Goal: Information Seeking & Learning: Learn about a topic

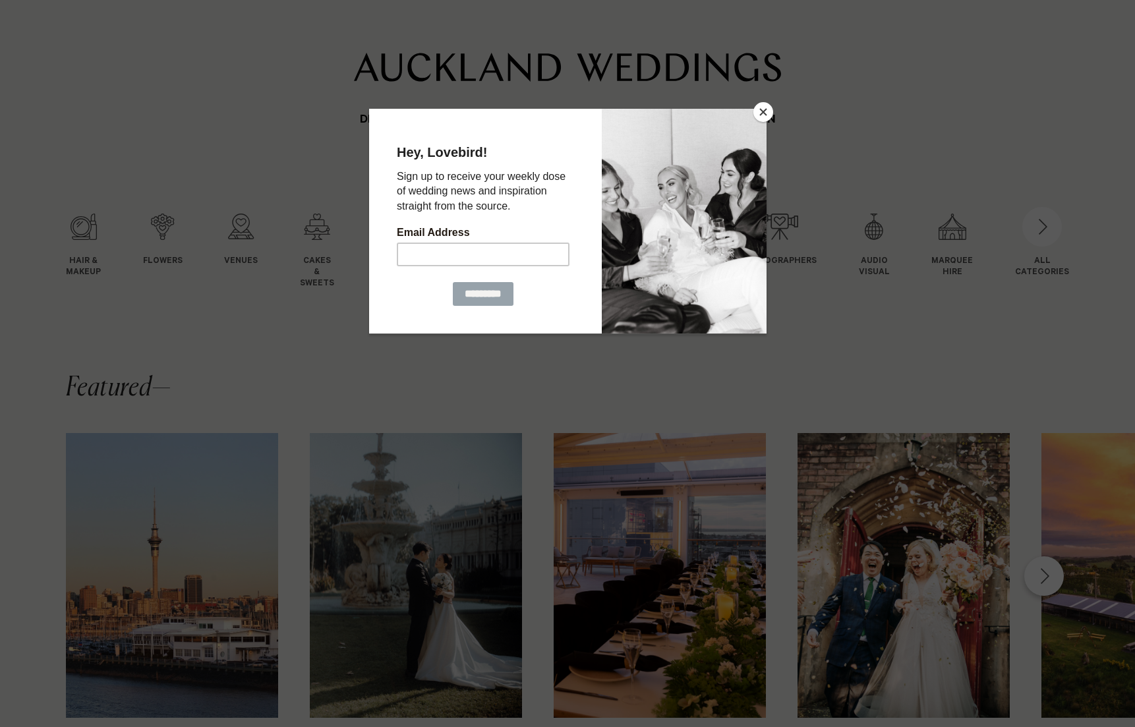
click at [771, 112] on button "Close" at bounding box center [763, 112] width 20 height 20
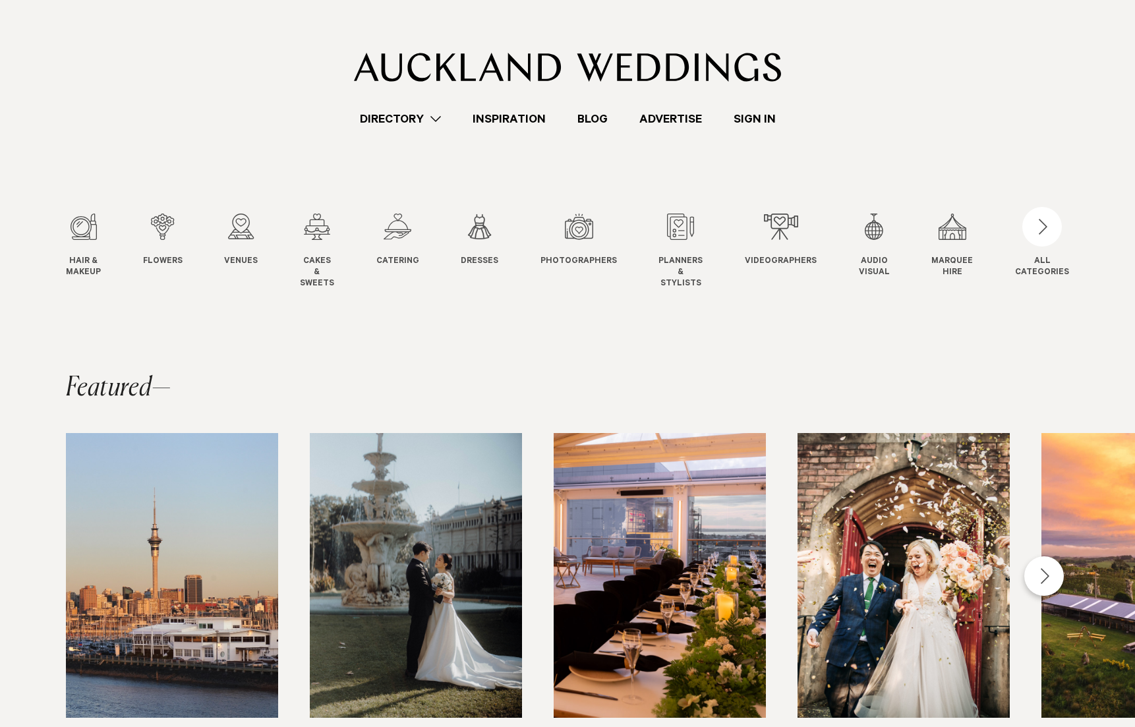
click at [597, 122] on link "Blog" at bounding box center [592, 119] width 62 height 18
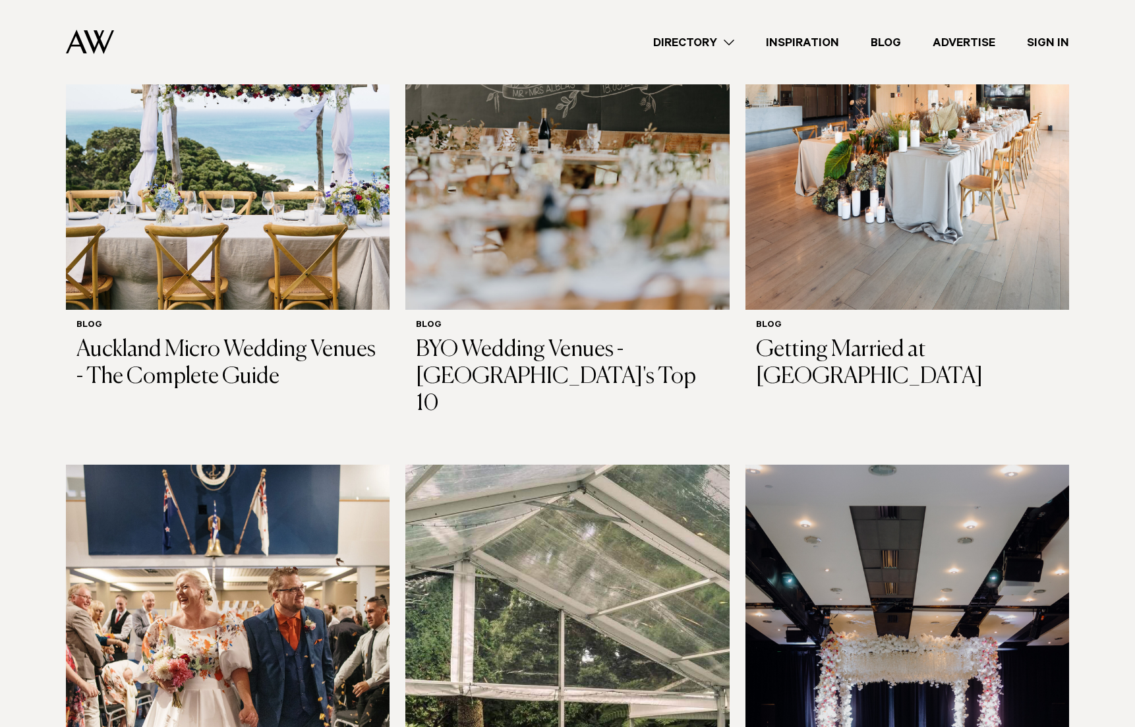
scroll to position [364, 0]
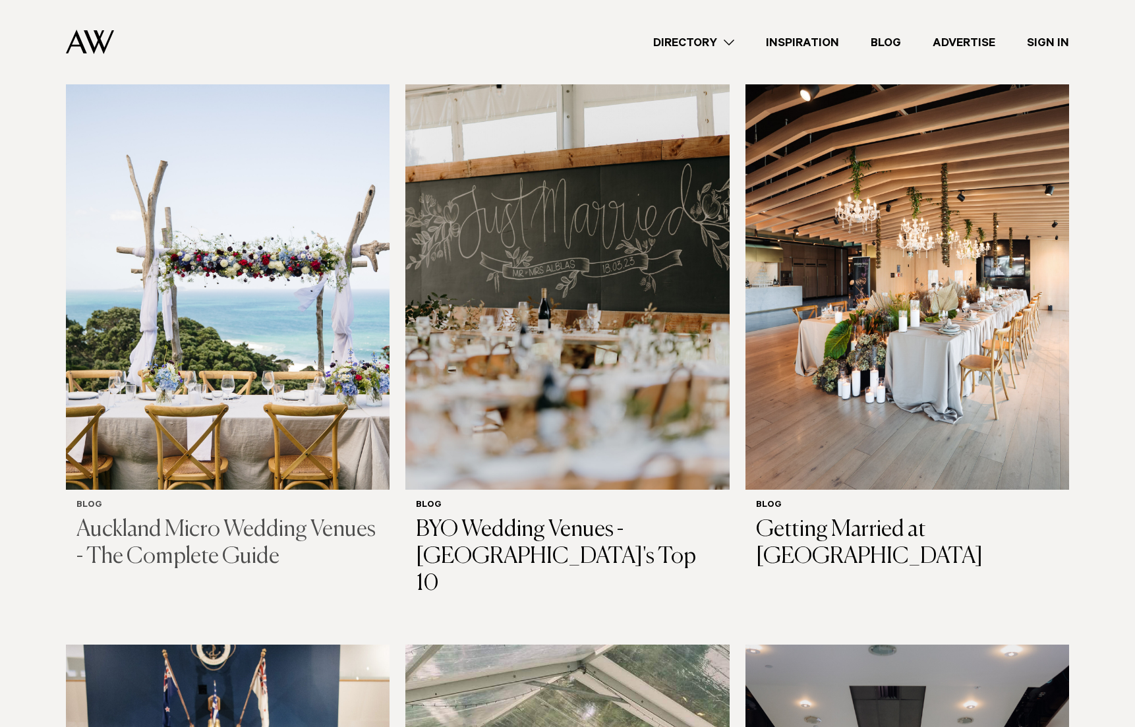
click at [215, 292] on img at bounding box center [228, 272] width 324 height 434
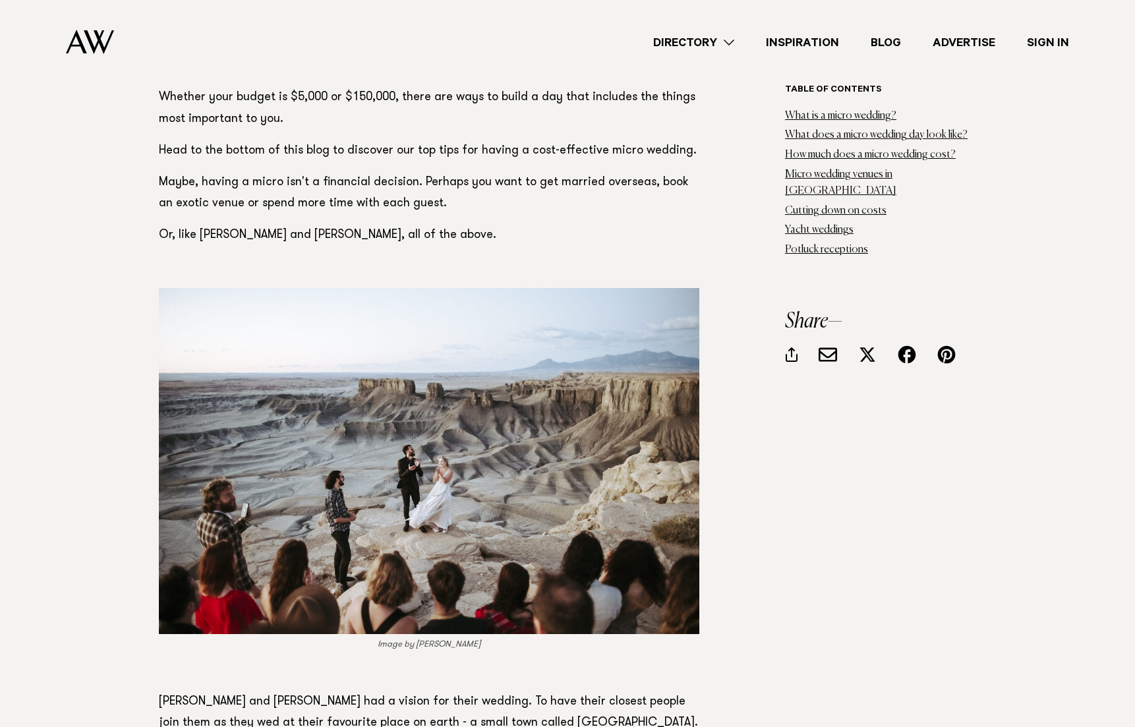
scroll to position [1866, 0]
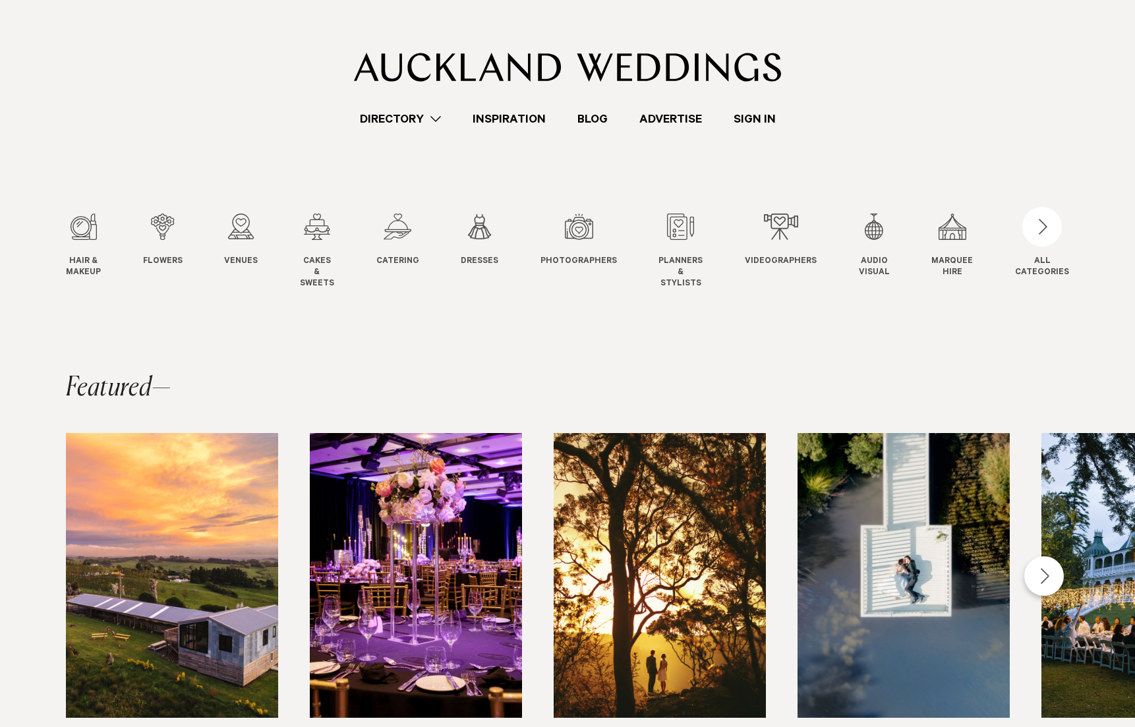
click at [608, 118] on link "Blog" at bounding box center [592, 119] width 62 height 18
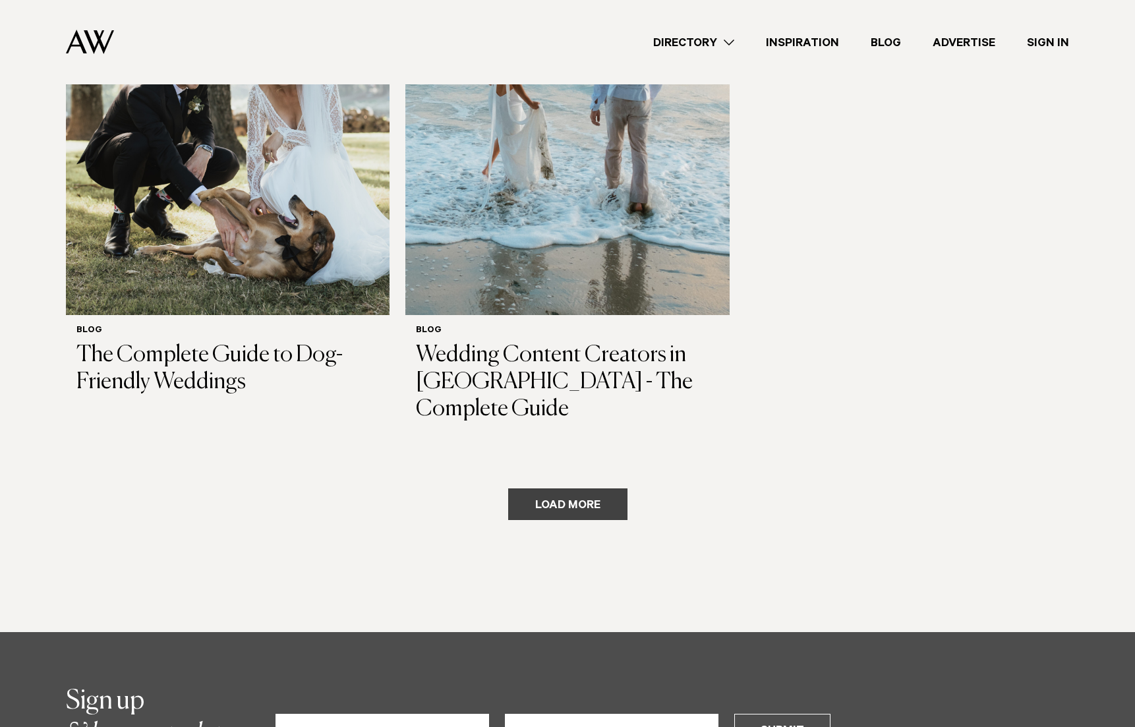
scroll to position [2310, 0]
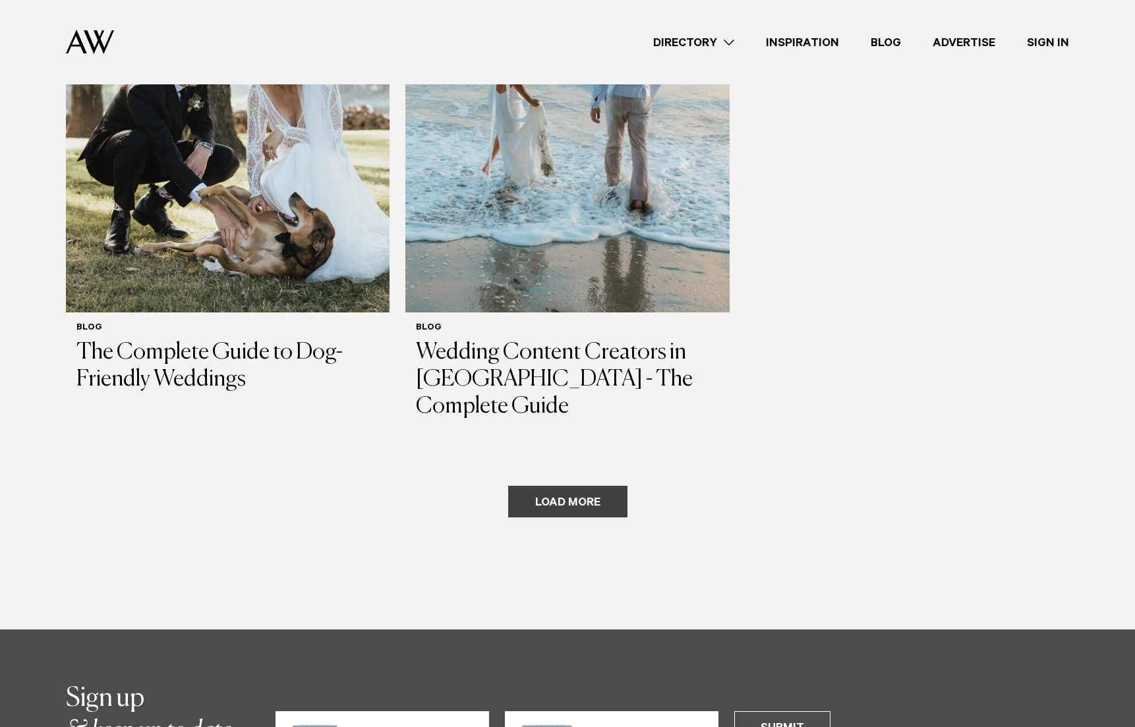
click at [563, 486] on button "Load more" at bounding box center [567, 502] width 119 height 32
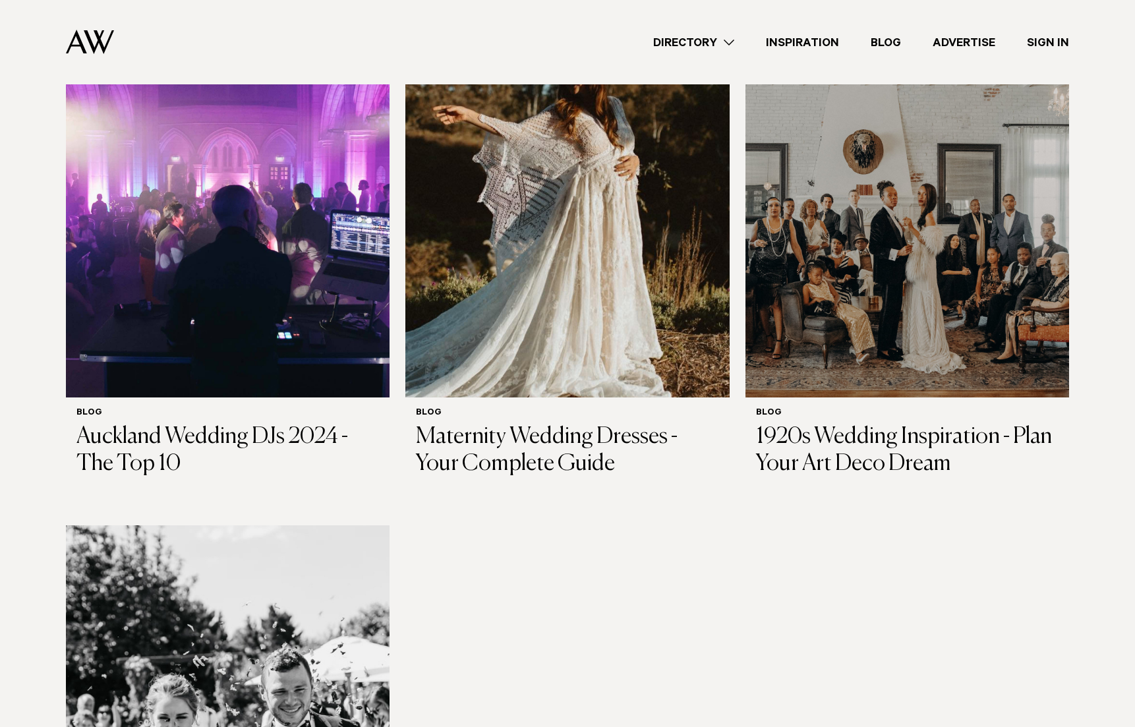
scroll to position [5765, 0]
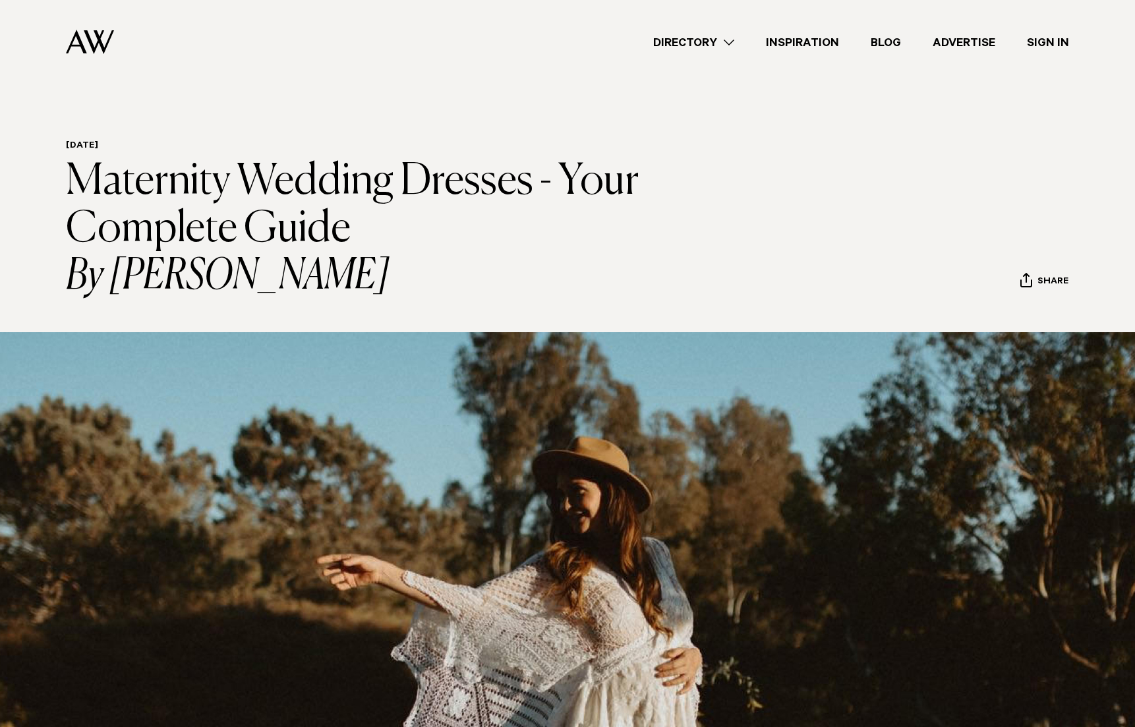
drag, startPoint x: 358, startPoint y: 228, endPoint x: 71, endPoint y: 188, distance: 289.5
click at [71, 187] on h1 "Maternity Wedding Dresses - Your Complete Guide By Raashka Mannie" at bounding box center [371, 229] width 610 height 142
copy h1 "Maternity Wedding Dresses - Your Complete Guide"
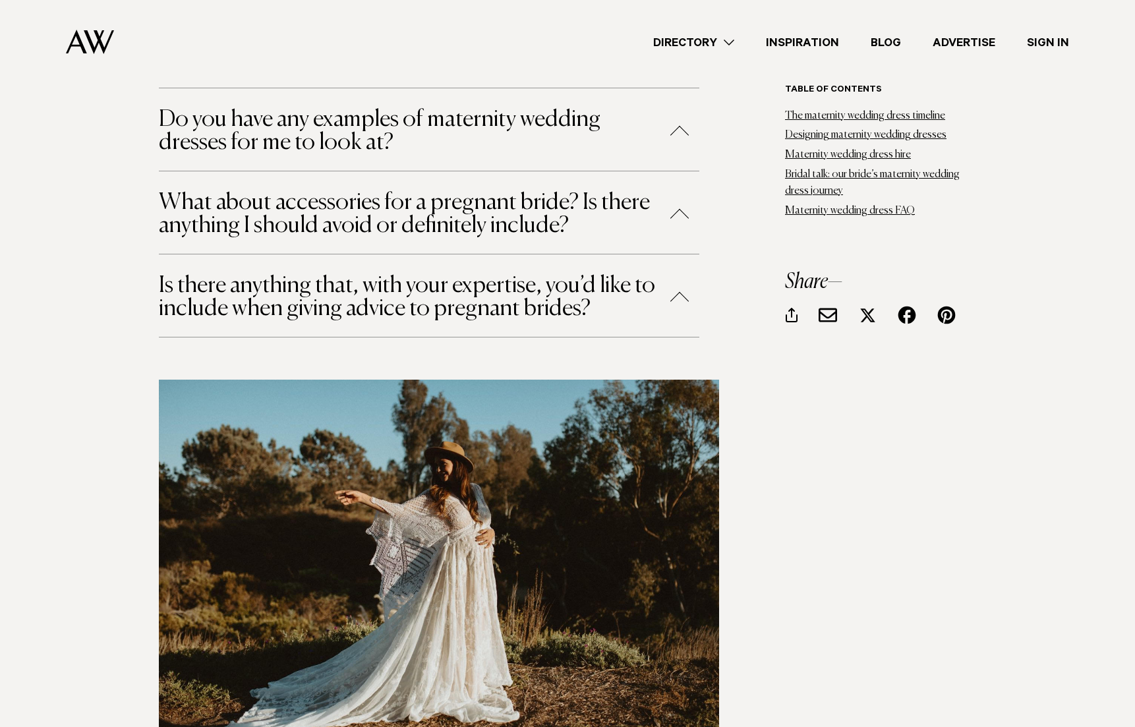
scroll to position [9814, 0]
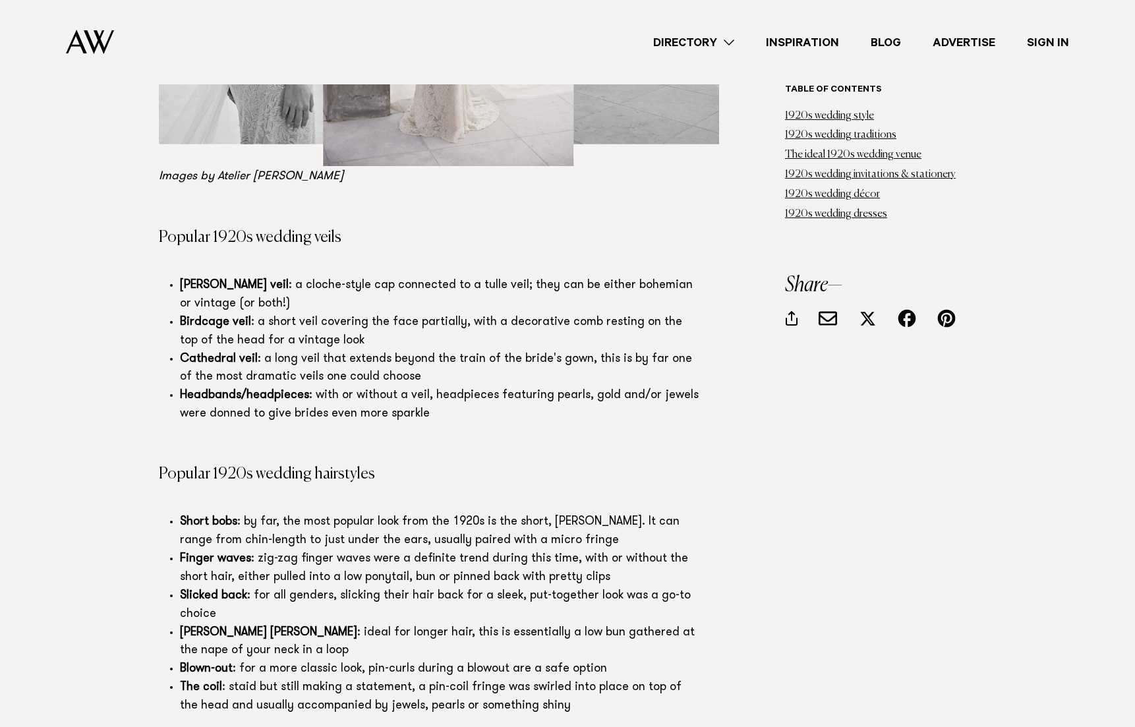
scroll to position [11976, 0]
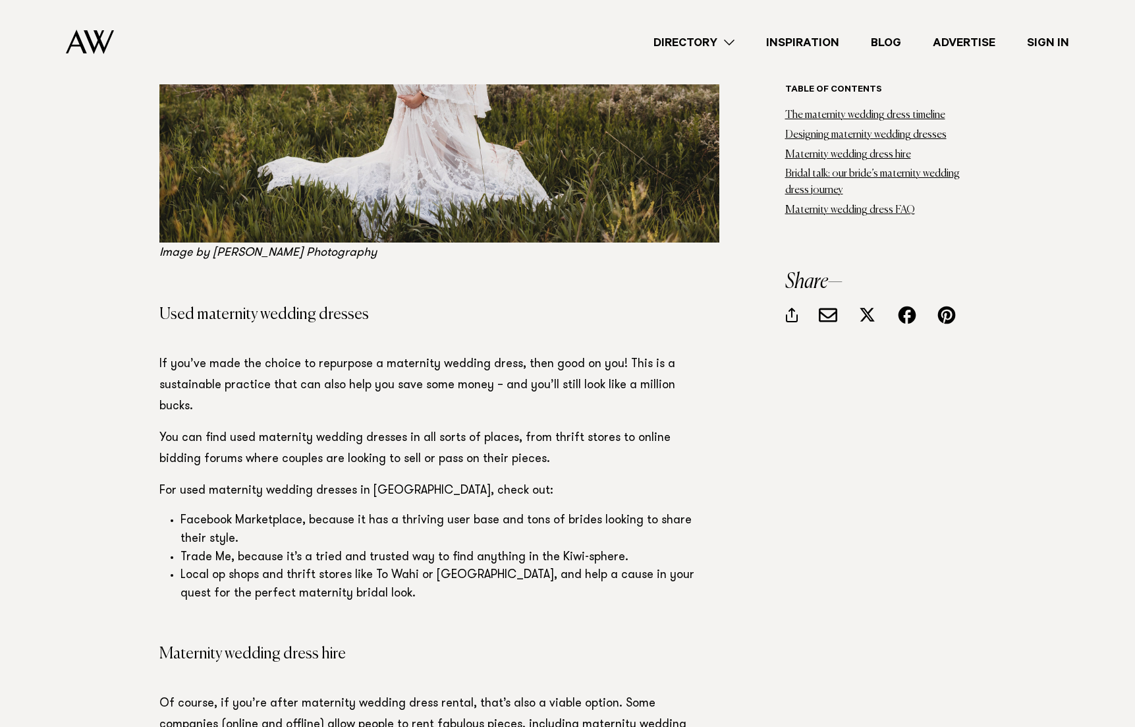
scroll to position [4656, 0]
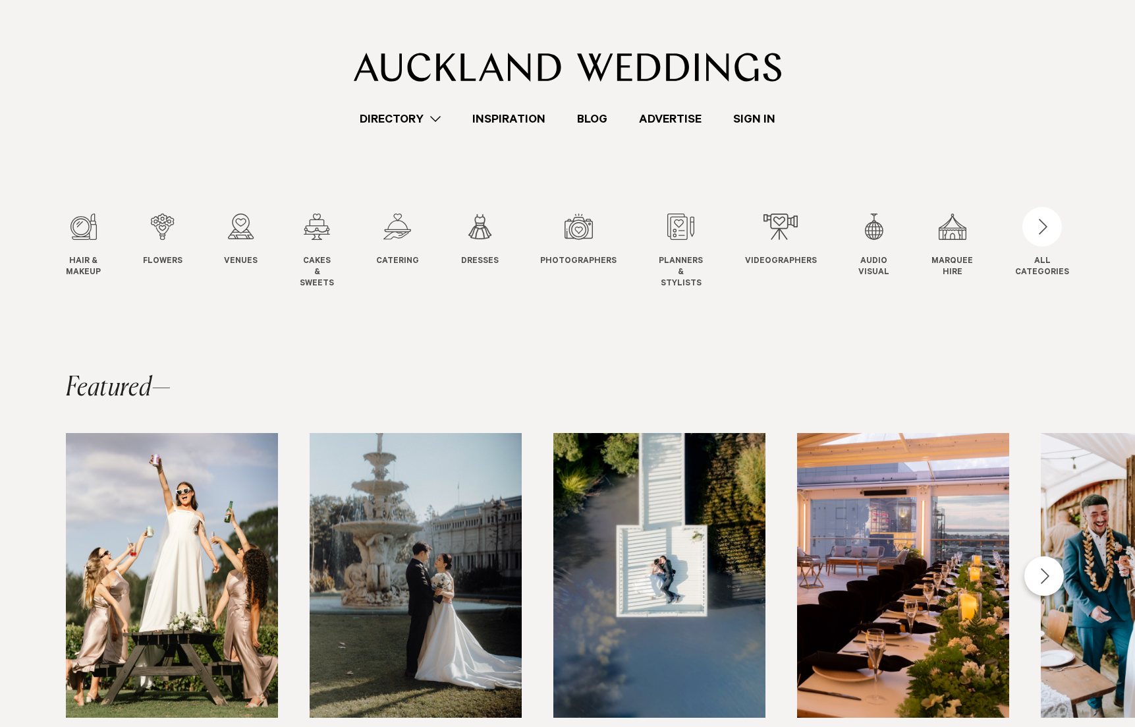
click at [604, 117] on link "Blog" at bounding box center [592, 119] width 62 height 18
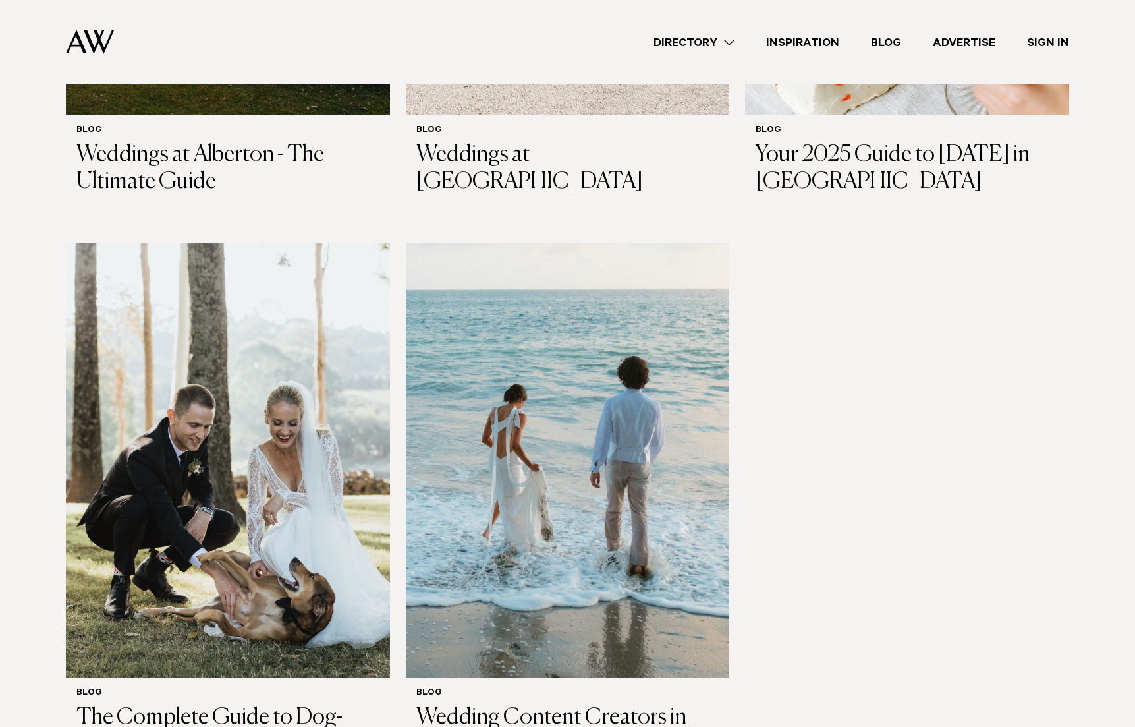
scroll to position [1879, 0]
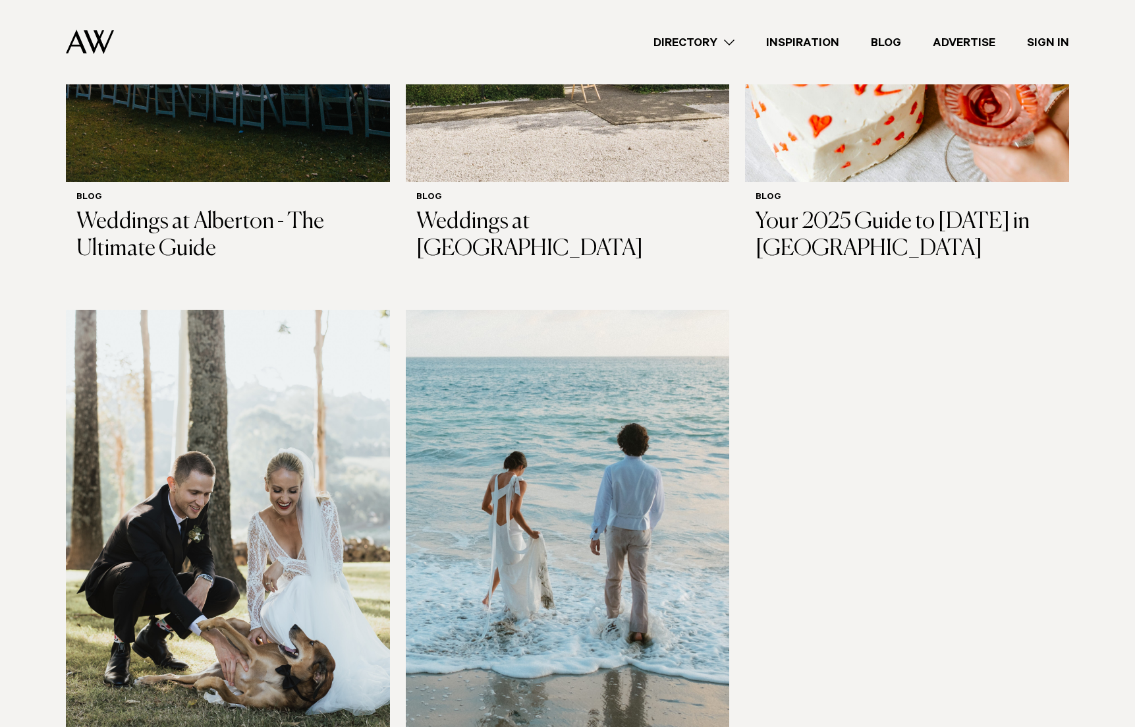
click at [743, 45] on link "Directory" at bounding box center [694, 43] width 113 height 18
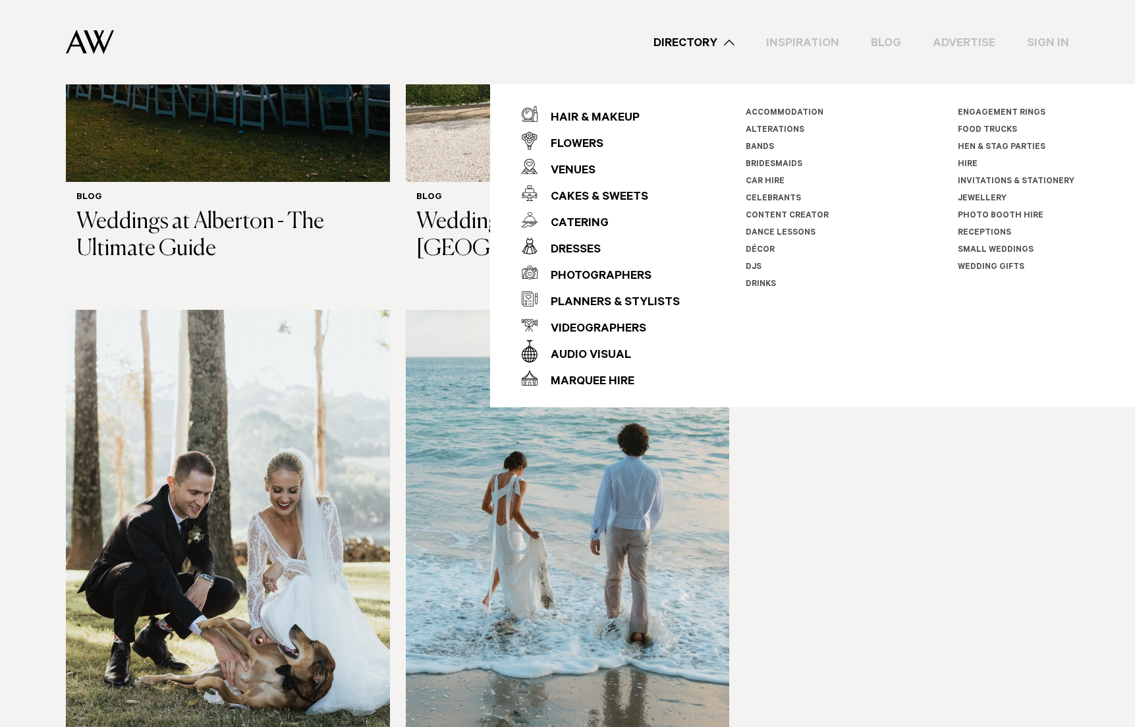
click at [851, 56] on div "Directory Hair & Makeup Flowers Venues Cakes & Sweets" at bounding box center [597, 42] width 945 height 84
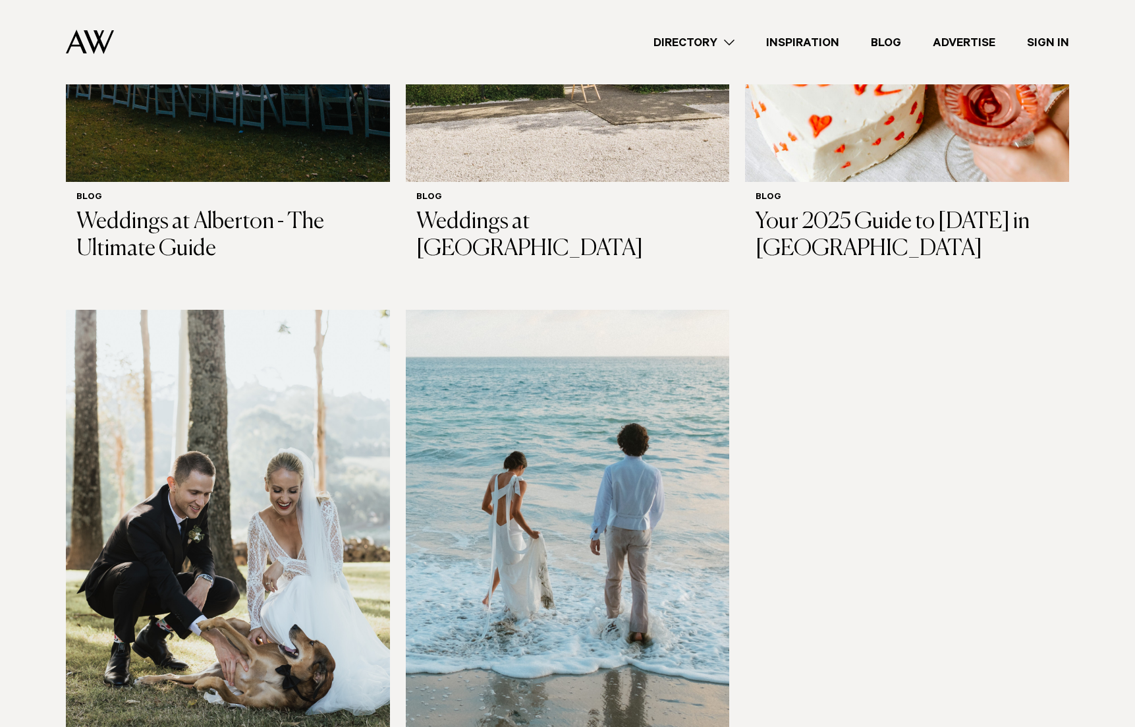
click at [809, 42] on link "Inspiration" at bounding box center [803, 43] width 105 height 18
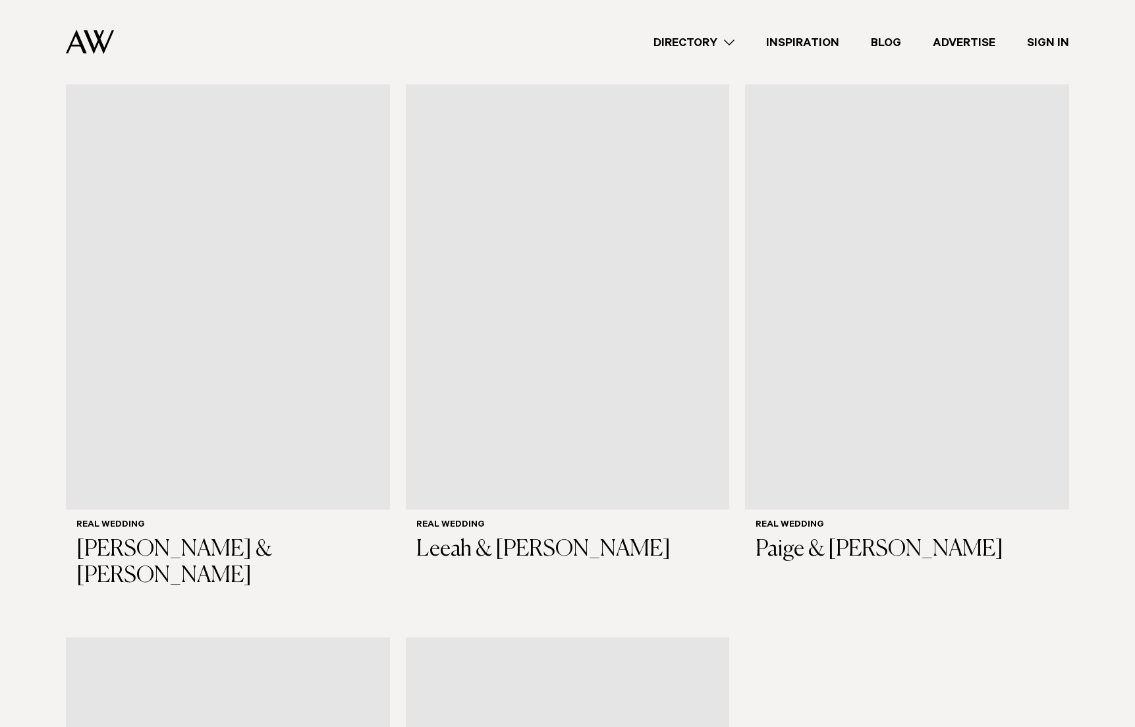
scroll to position [1979, 0]
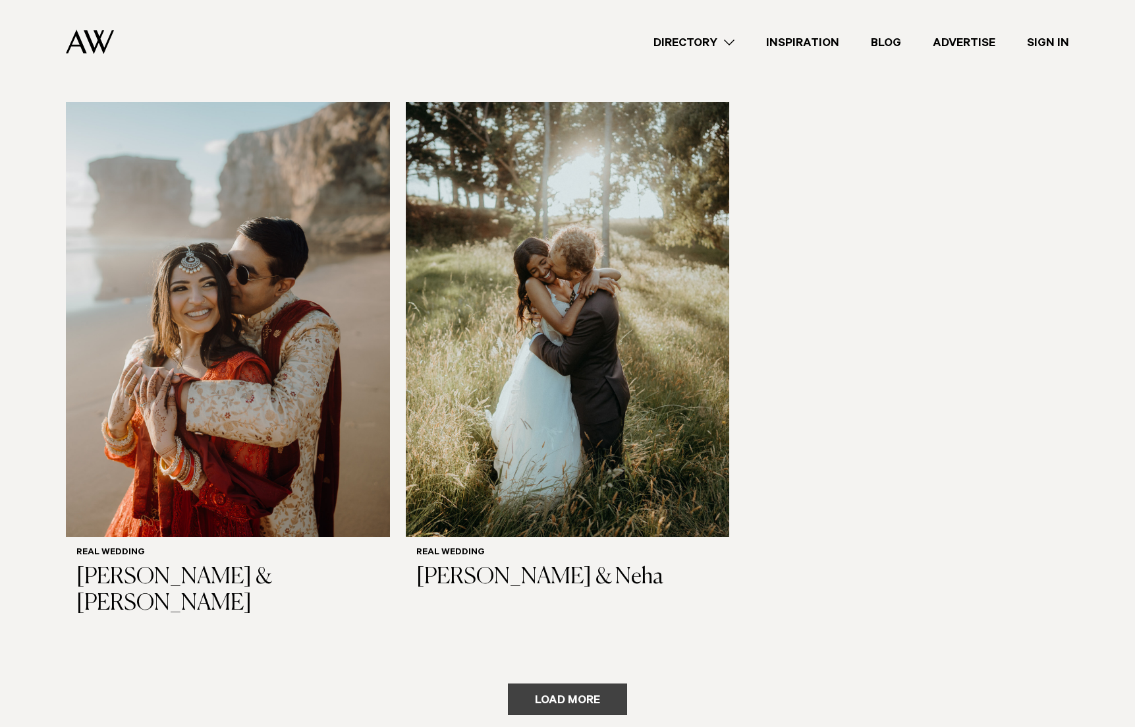
click at [590, 683] on button "Load more" at bounding box center [567, 699] width 119 height 32
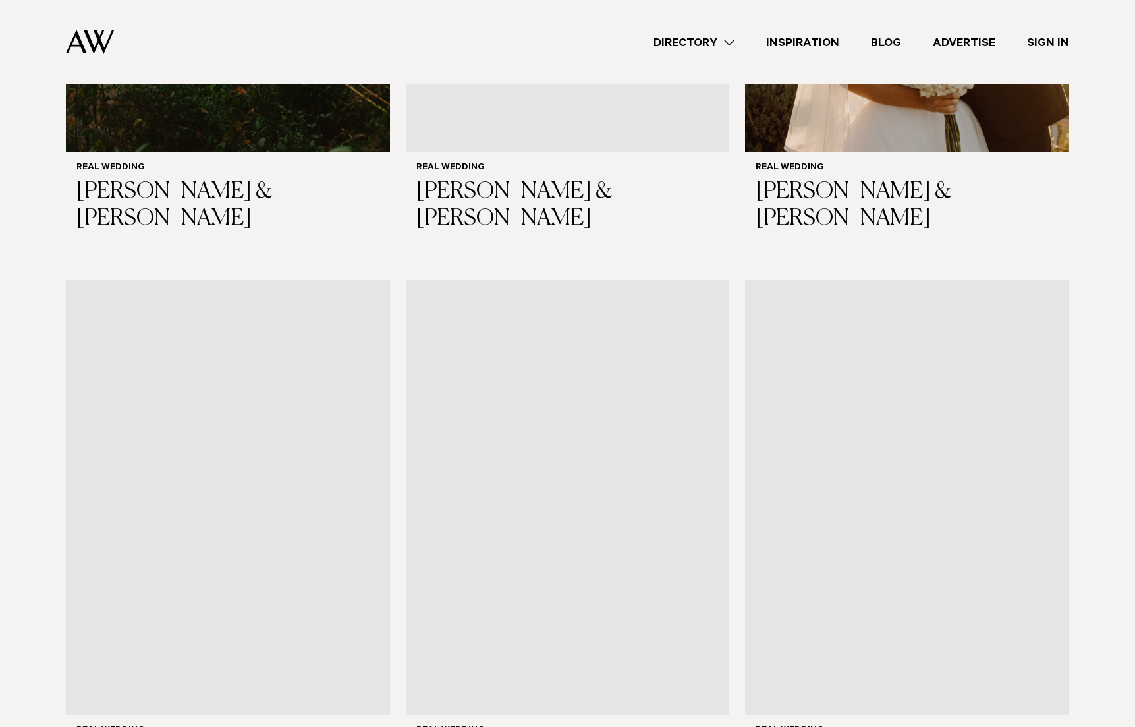
scroll to position [4129, 0]
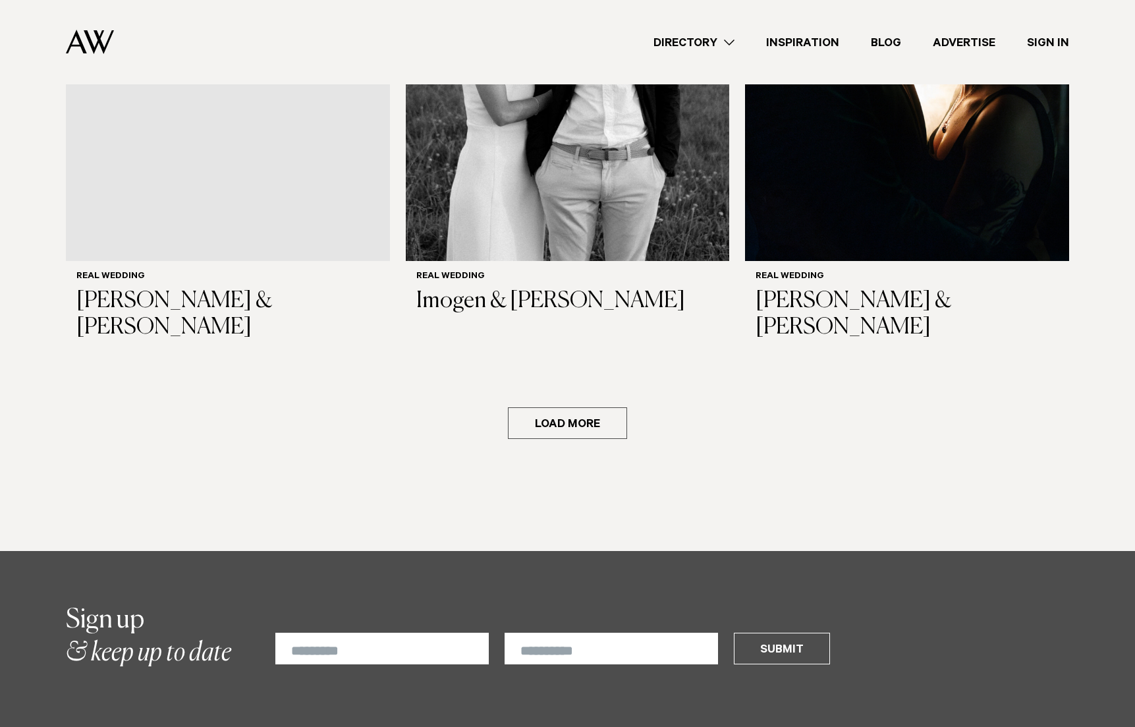
scroll to position [5935, 0]
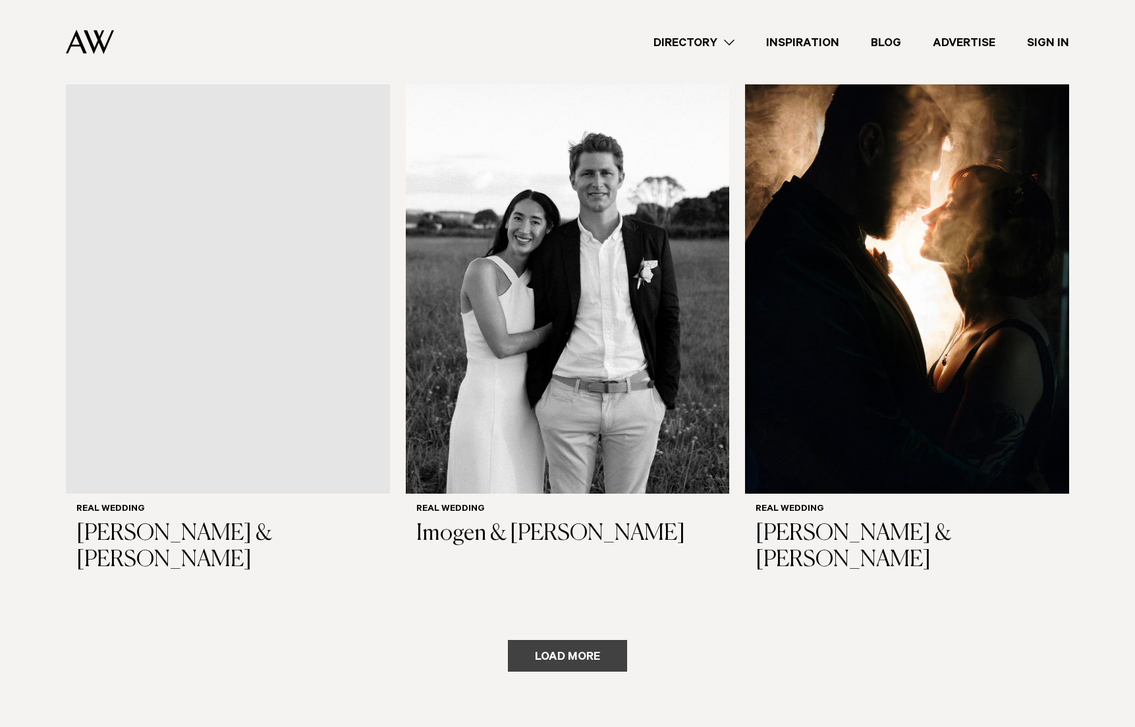
click at [556, 640] on button "Load more" at bounding box center [567, 656] width 119 height 32
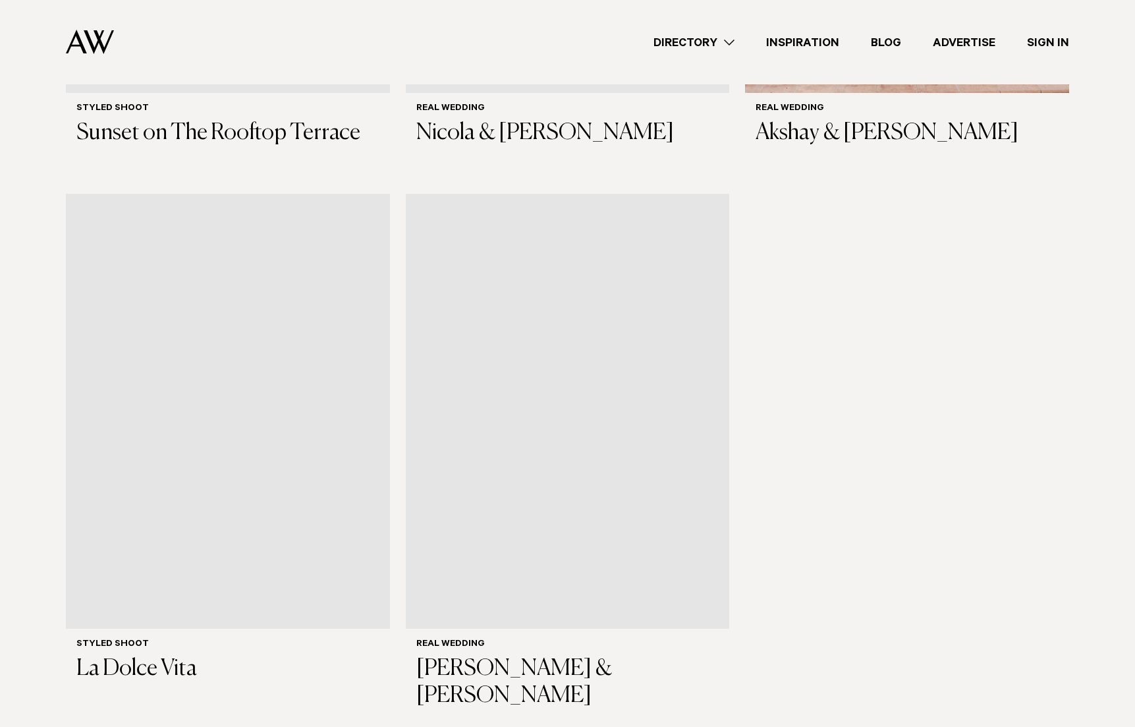
scroll to position [8386, 0]
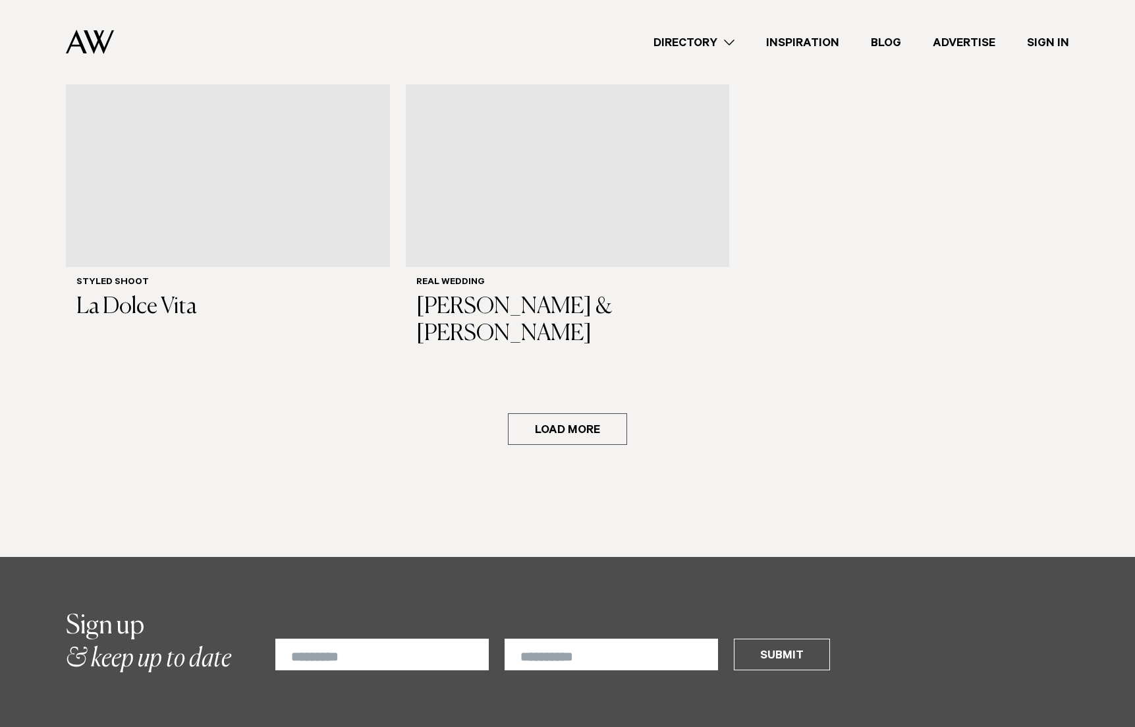
click at [538, 413] on button "Load more" at bounding box center [567, 429] width 119 height 32
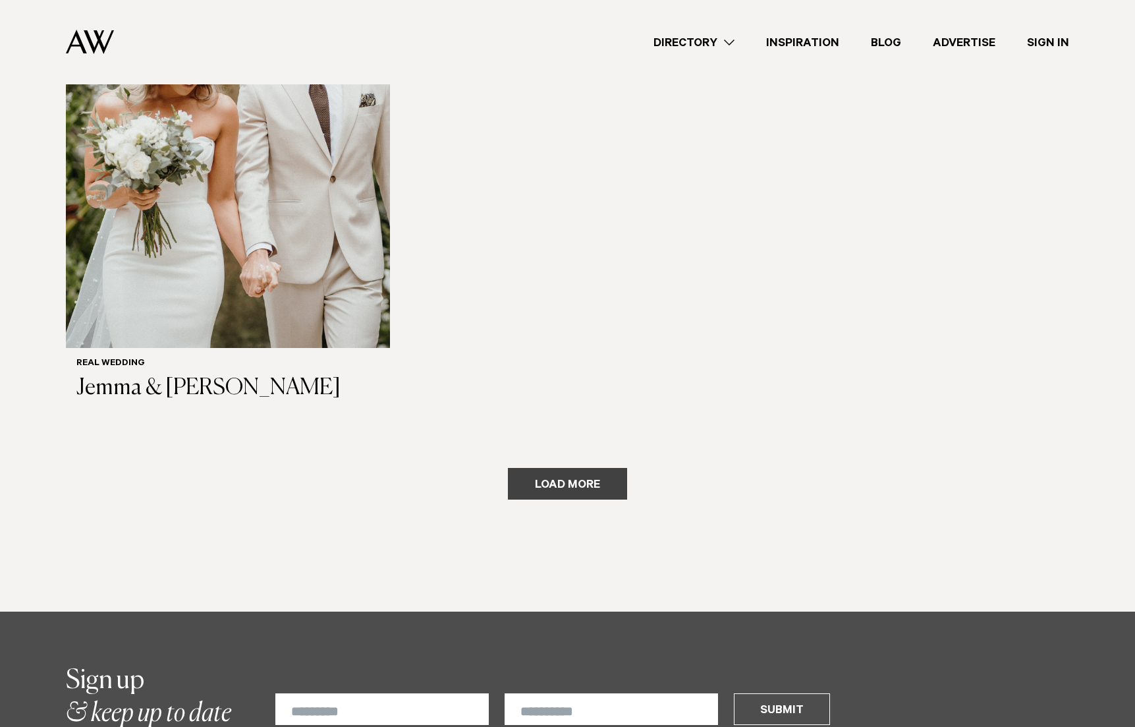
click at [535, 468] on button "Load more" at bounding box center [567, 484] width 119 height 32
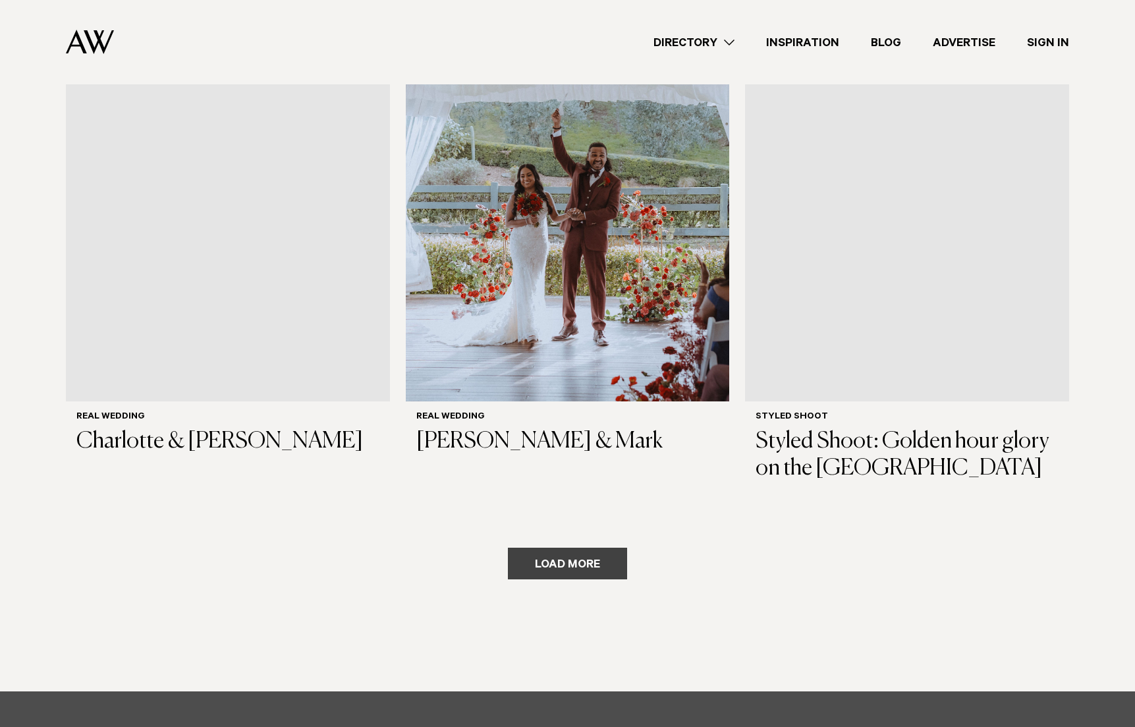
click at [593, 548] on button "Load more" at bounding box center [567, 564] width 119 height 32
drag, startPoint x: 593, startPoint y: 103, endPoint x: 607, endPoint y: 117, distance: 19.6
click at [593, 492] on div "Loading..." at bounding box center [568, 535] width 1004 height 87
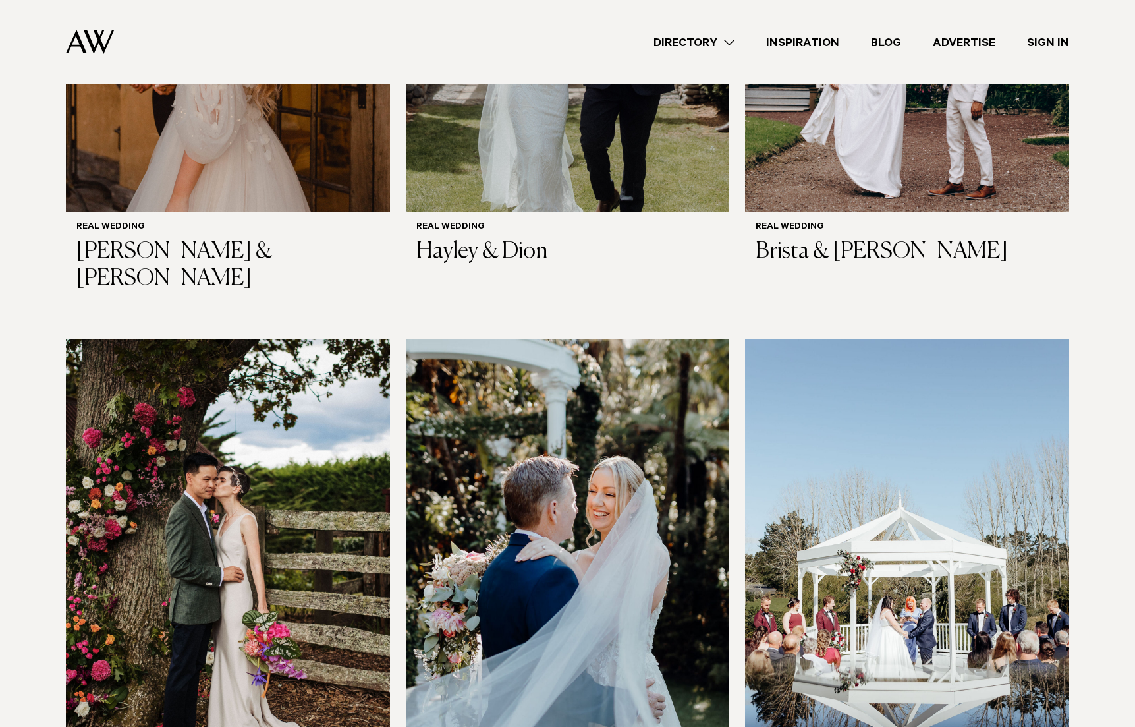
scroll to position [13814, 0]
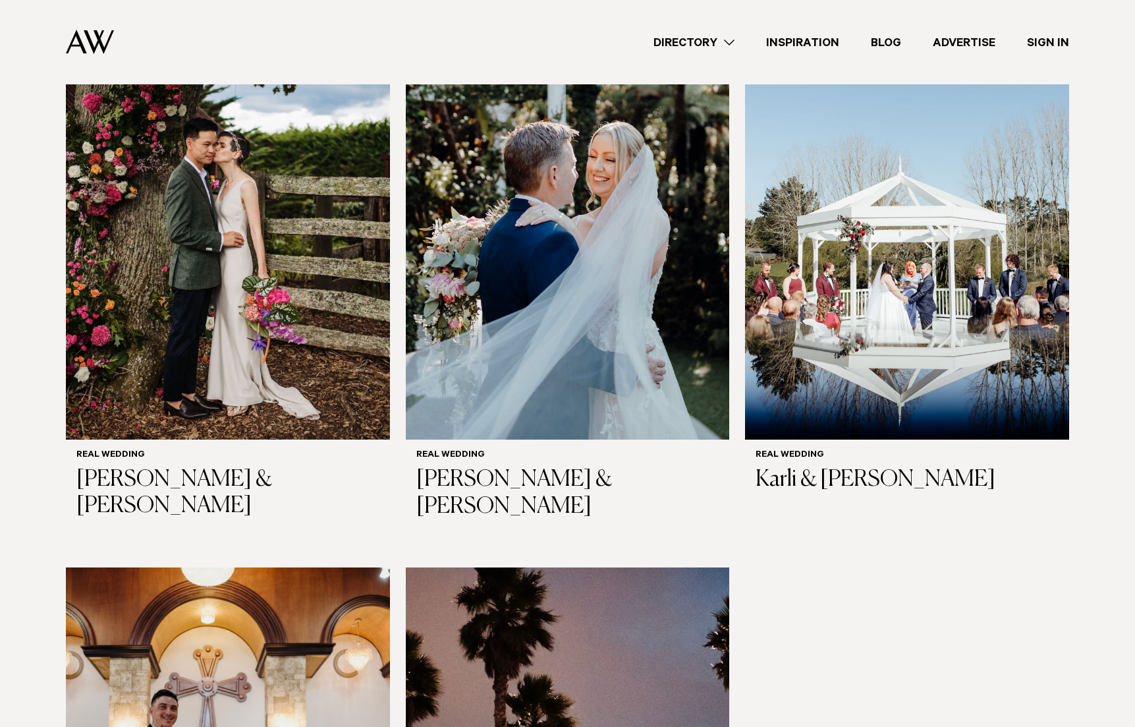
drag, startPoint x: 599, startPoint y: 600, endPoint x: 620, endPoint y: 592, distance: 22.5
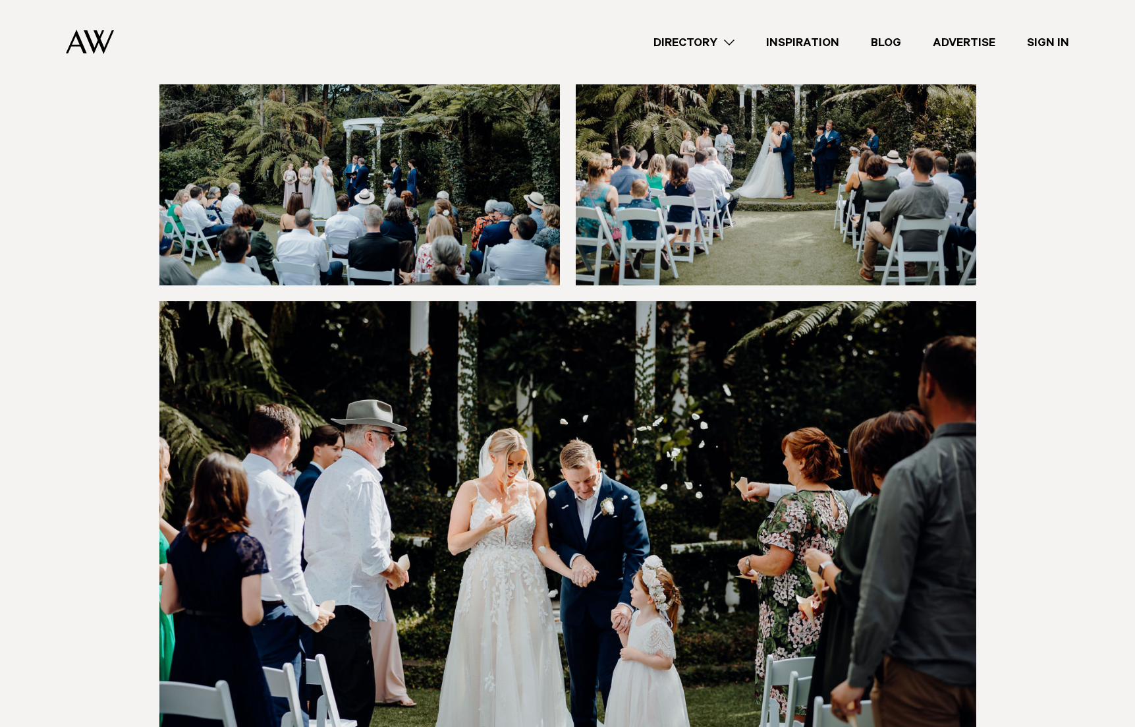
scroll to position [4241, 0]
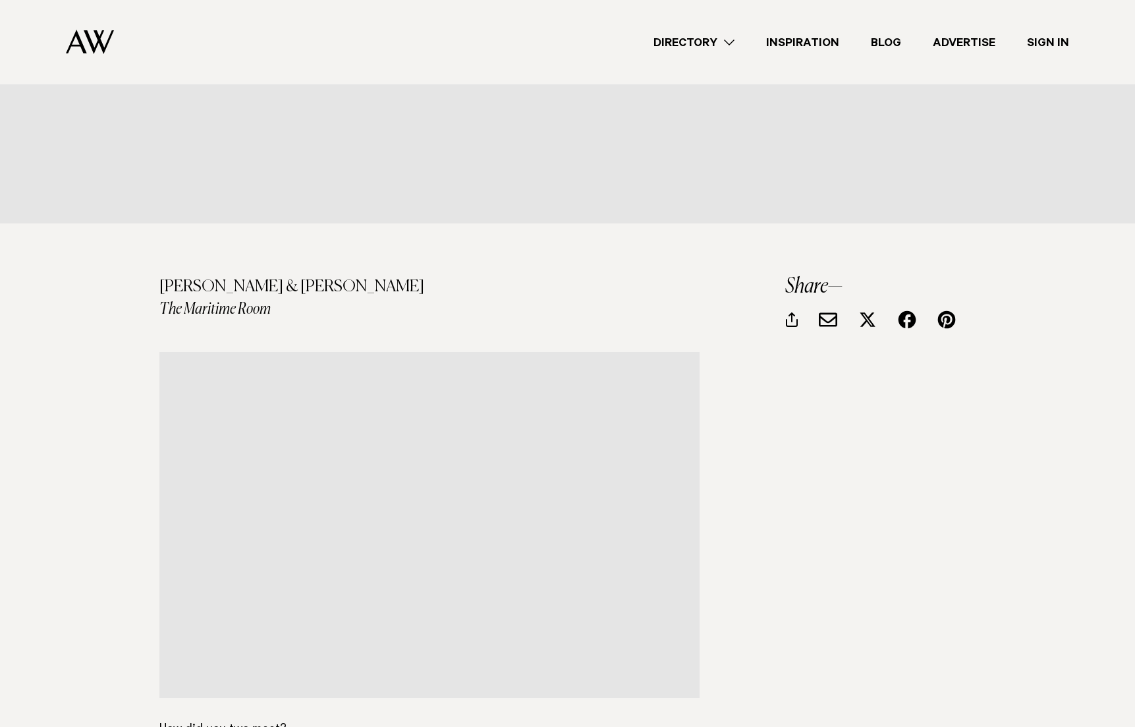
scroll to position [785, 0]
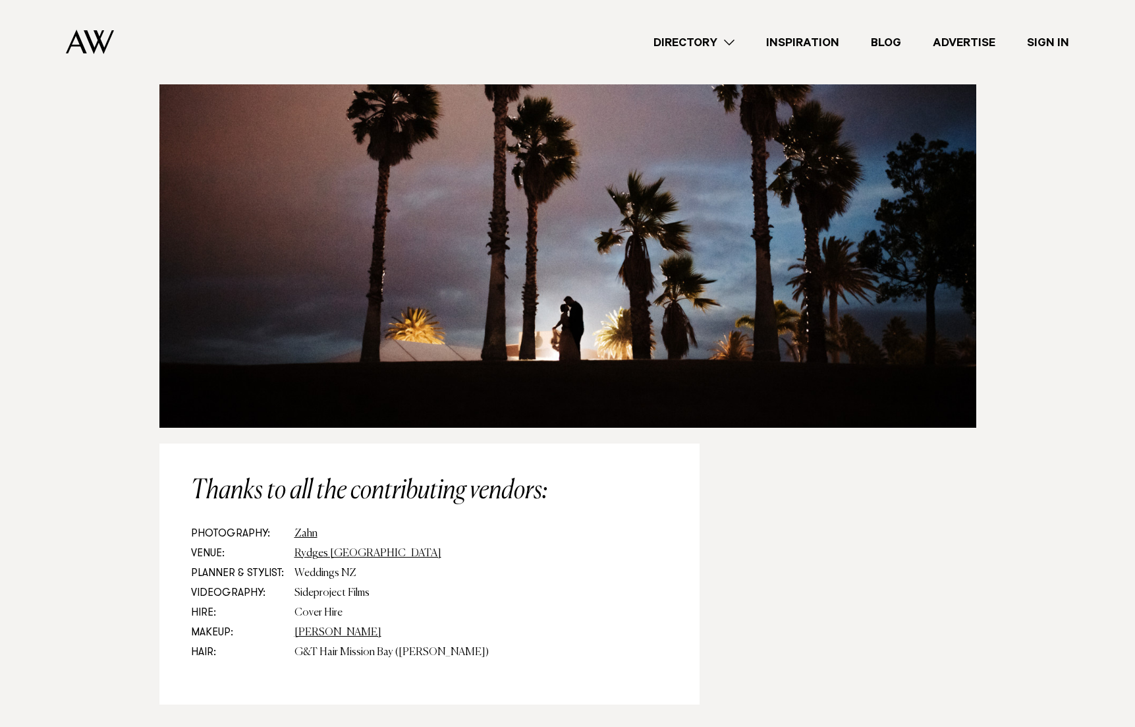
scroll to position [12618, 0]
